Goal: Task Accomplishment & Management: Manage account settings

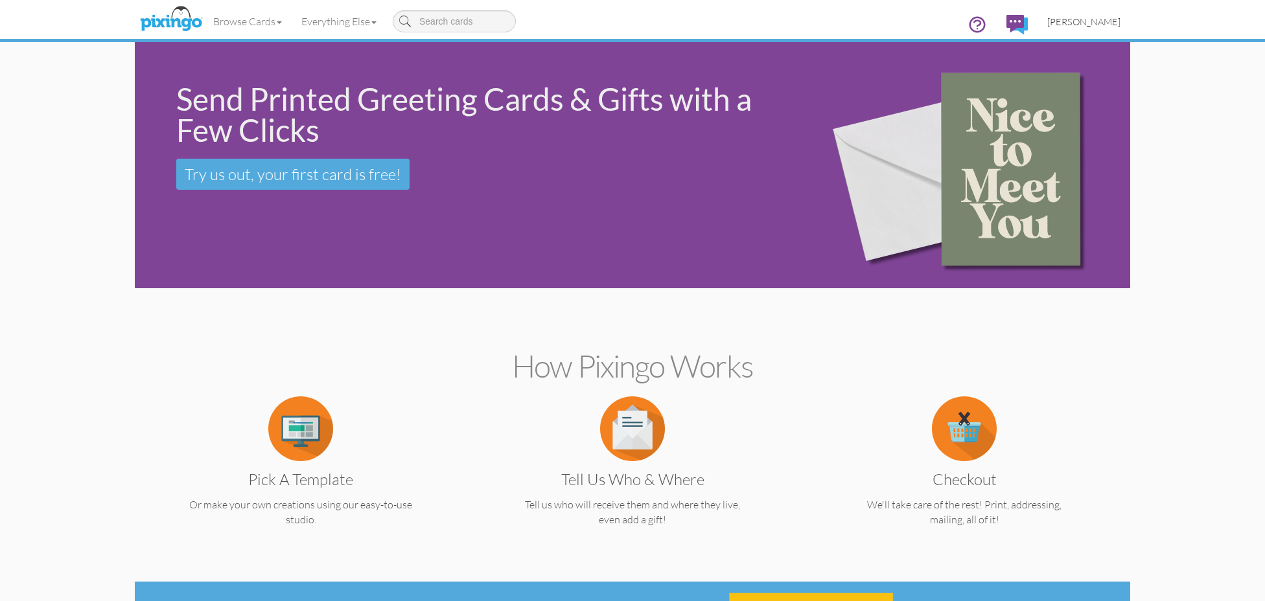
click at [1109, 19] on span "[PERSON_NAME]" at bounding box center [1083, 21] width 73 height 11
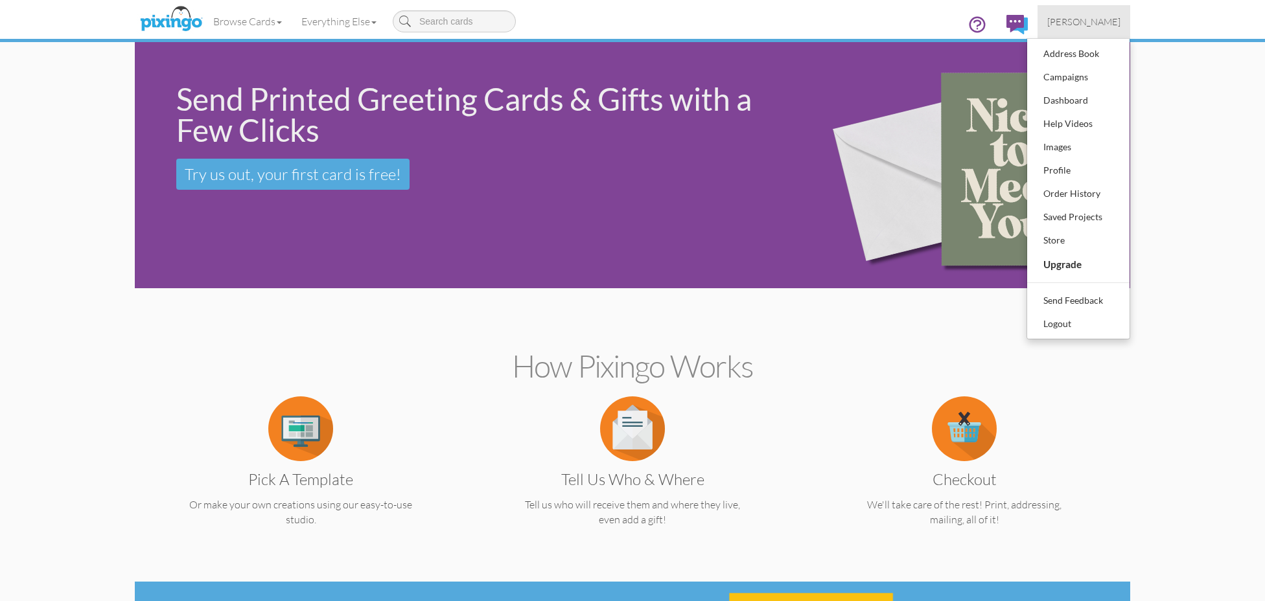
click at [1079, 212] on div "Saved Projects" at bounding box center [1078, 216] width 76 height 19
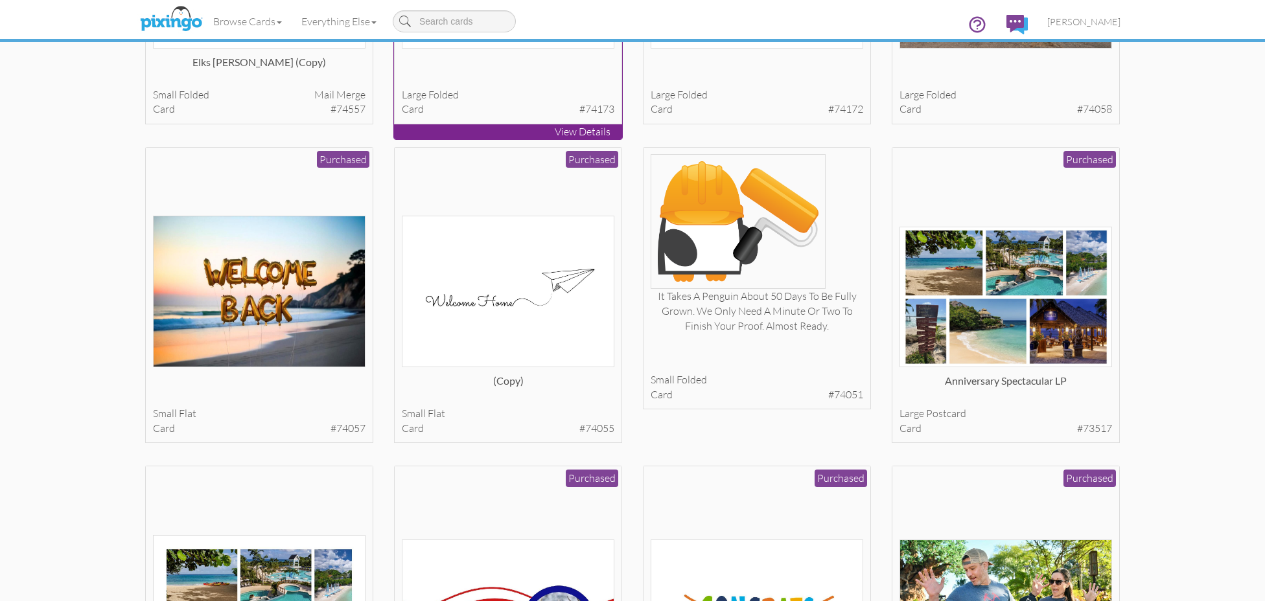
scroll to position [686, 0]
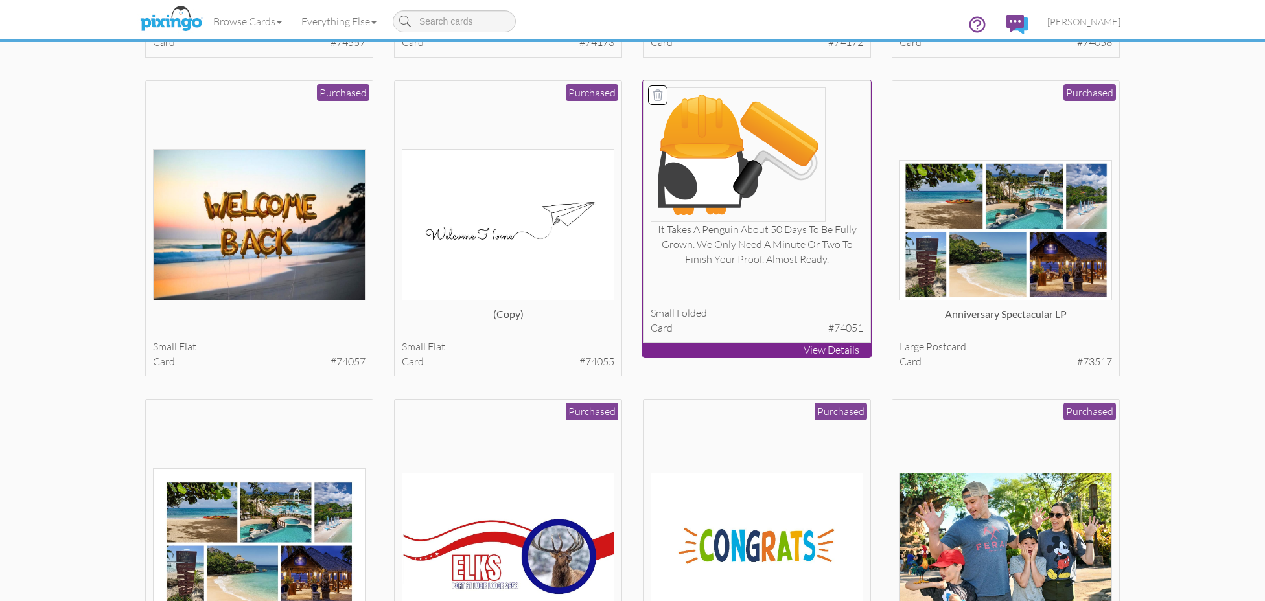
click at [732, 257] on div "It takes a penguin about 50 days to be fully grown. We only need a minute or tw…" at bounding box center [757, 244] width 213 height 45
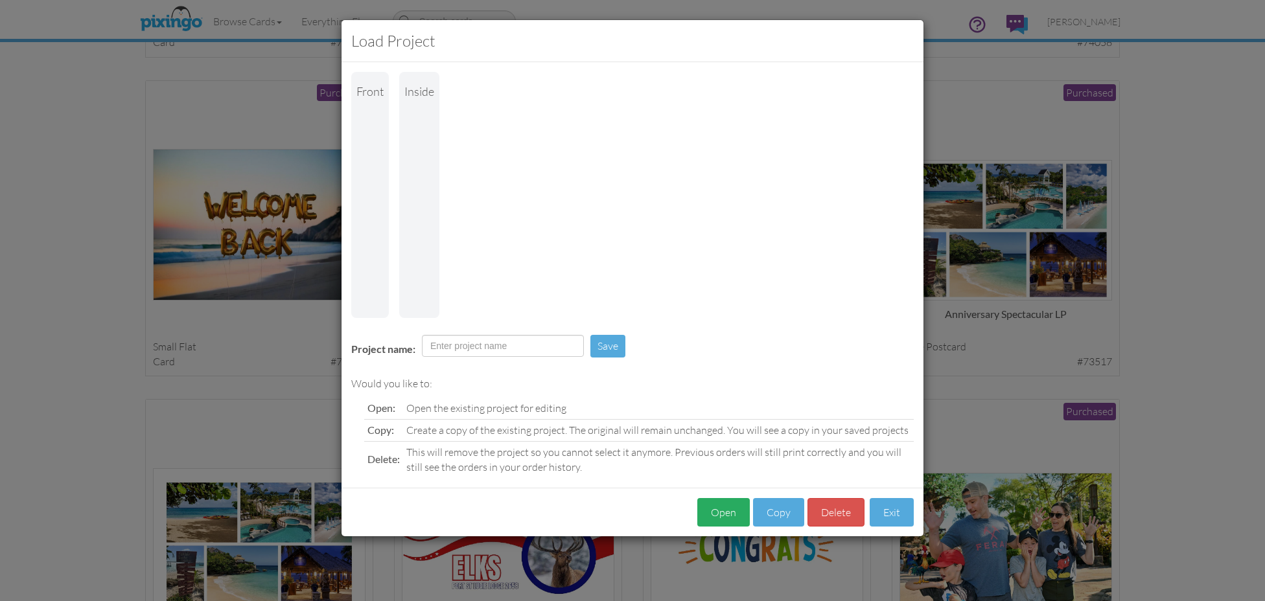
click at [746, 510] on button "Open" at bounding box center [723, 512] width 52 height 29
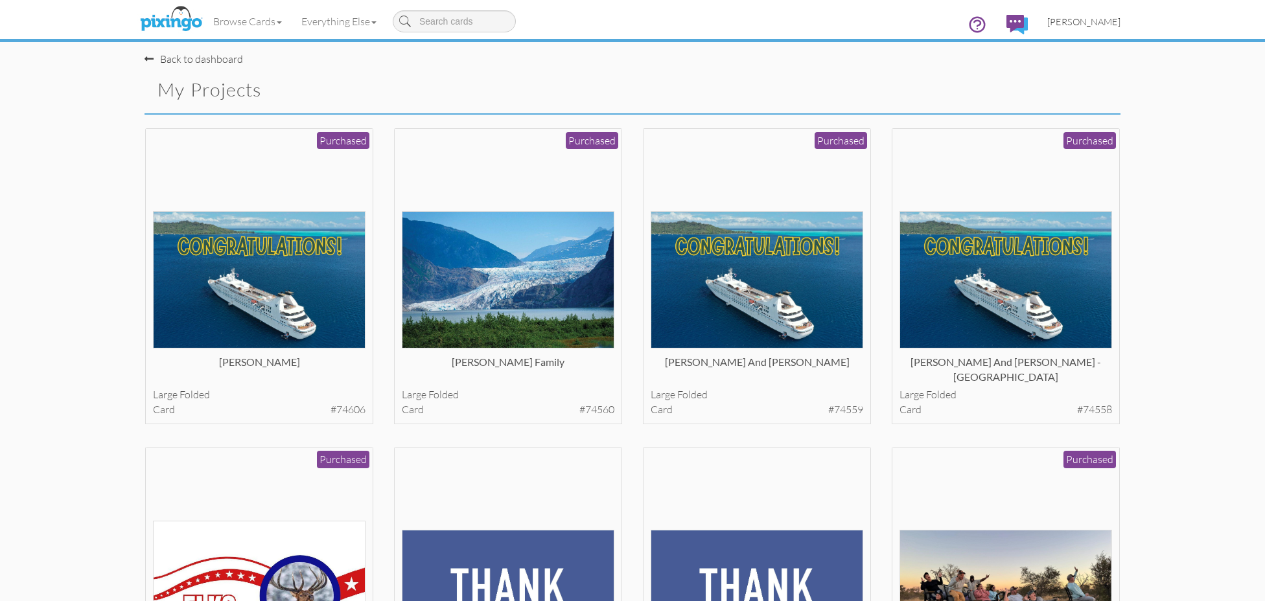
click at [1099, 25] on span "[PERSON_NAME]" at bounding box center [1083, 21] width 73 height 11
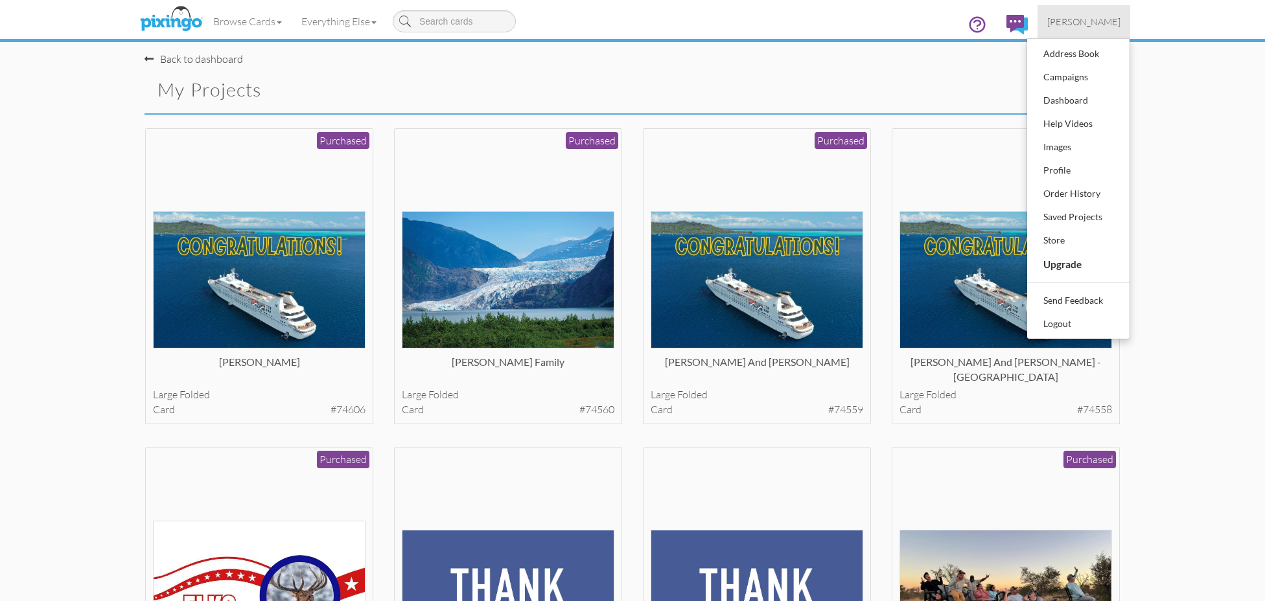
click at [1057, 188] on div "Order History" at bounding box center [1078, 193] width 76 height 19
